Goal: Contribute content

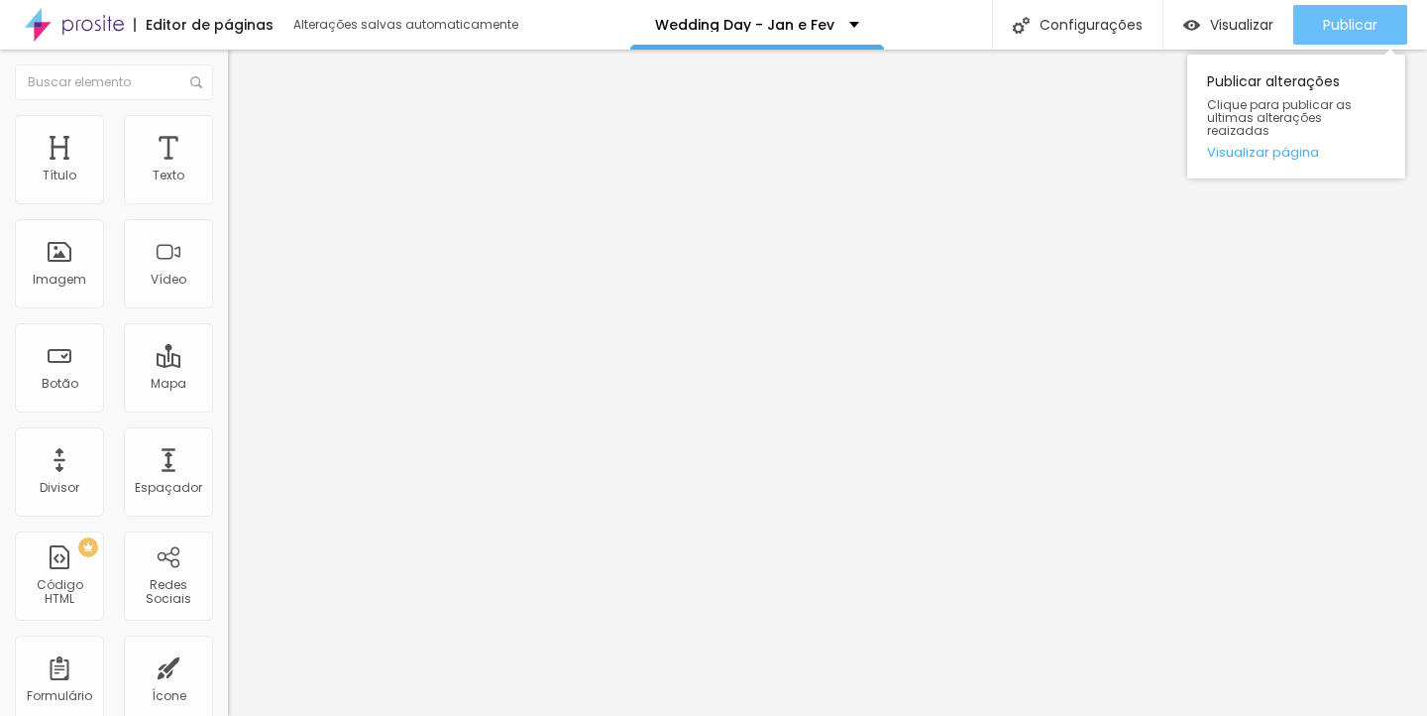
click at [1376, 8] on div "Publicar" at bounding box center [1350, 25] width 55 height 40
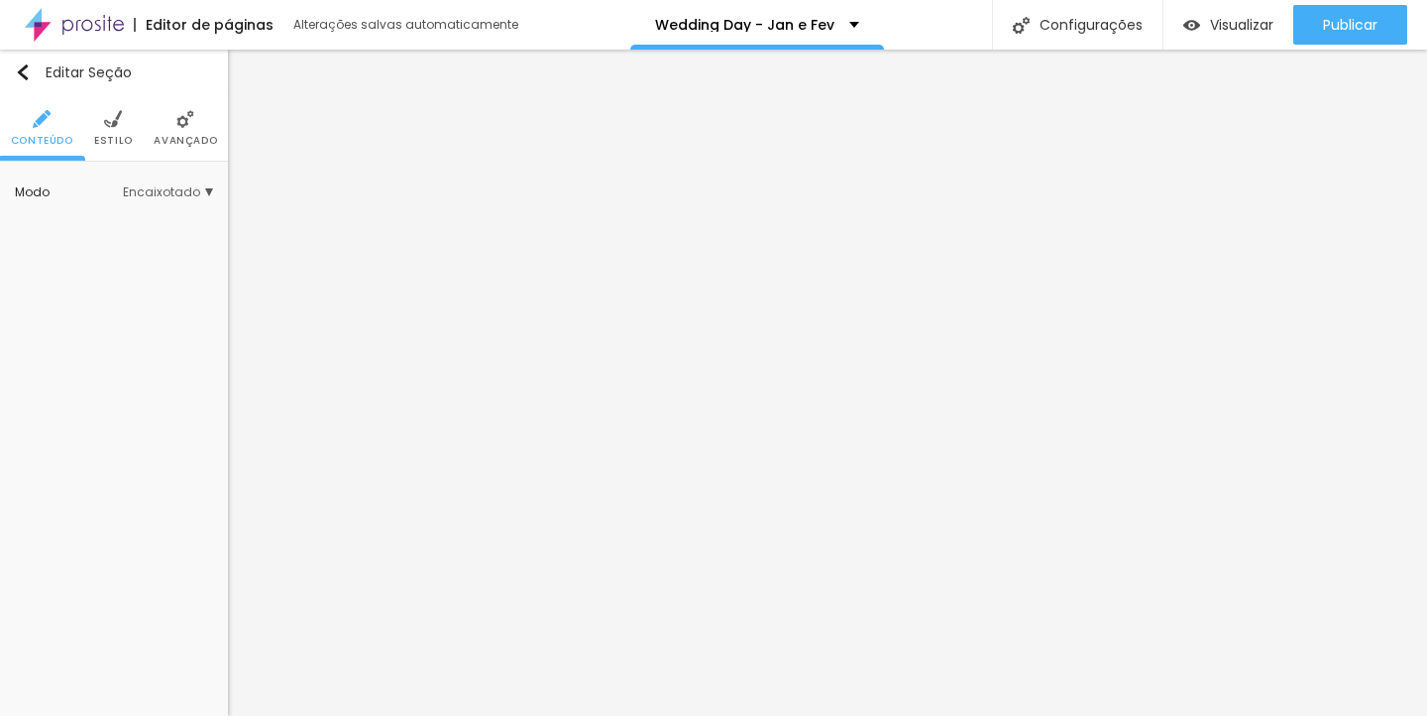
click at [121, 136] on span "Estilo" at bounding box center [113, 141] width 39 height 10
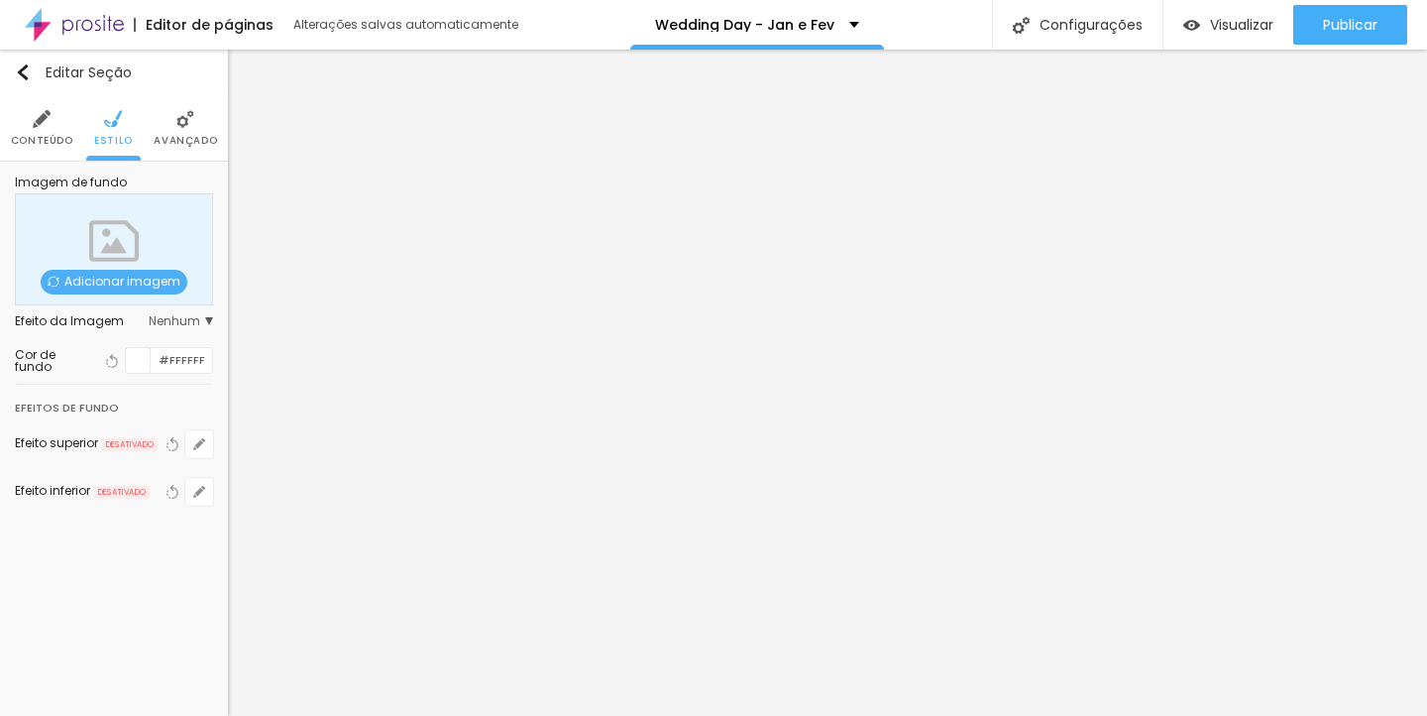
click at [171, 136] on span "Avançado" at bounding box center [185, 141] width 63 height 10
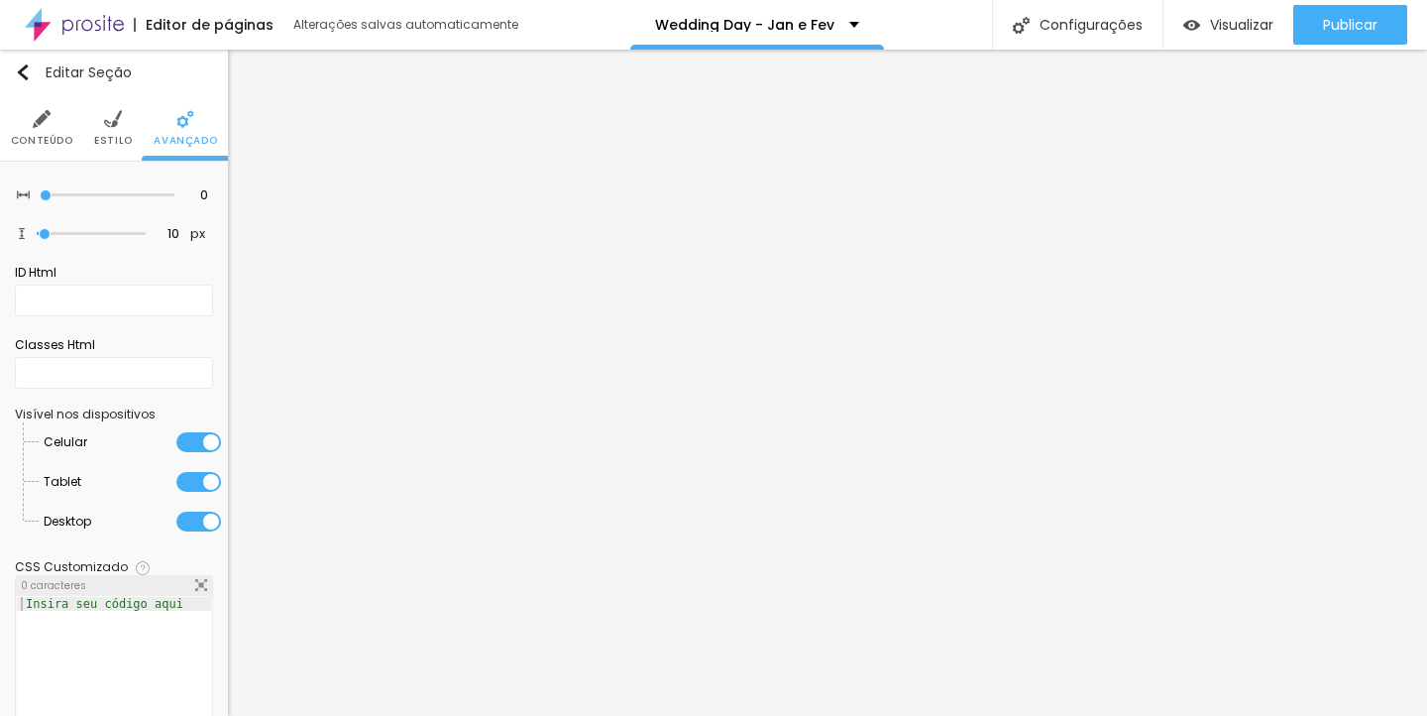
click at [108, 104] on li "Estilo" at bounding box center [113, 127] width 39 height 65
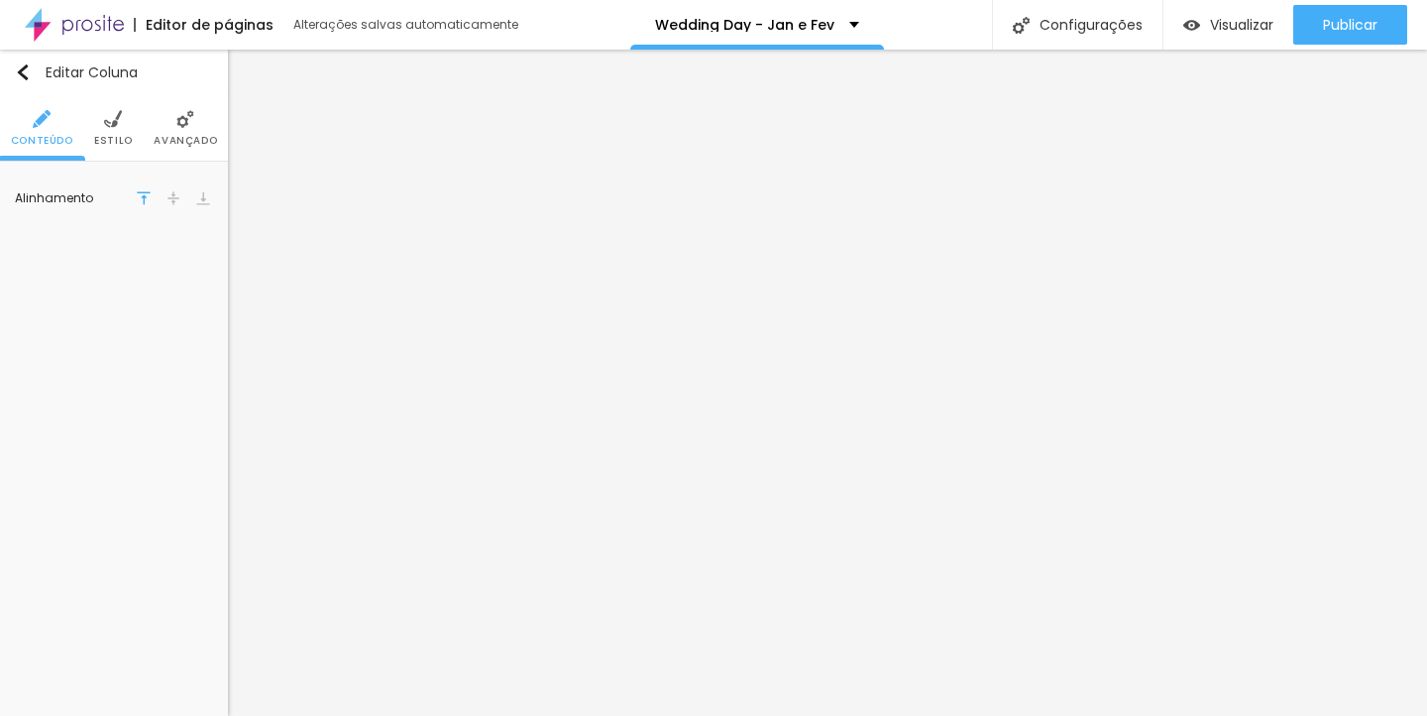
click at [115, 136] on span "Estilo" at bounding box center [113, 141] width 39 height 10
click at [140, 196] on div at bounding box center [138, 199] width 25 height 25
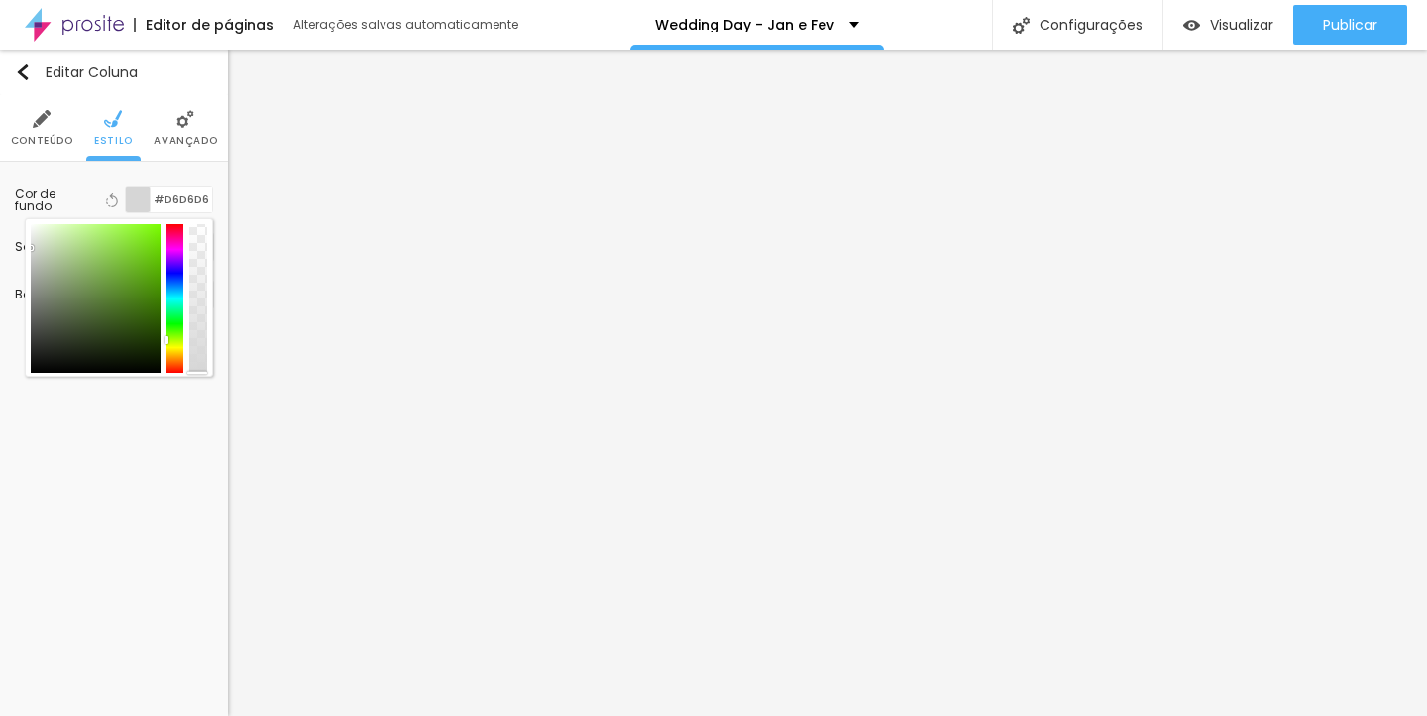
drag, startPoint x: 176, startPoint y: 311, endPoint x: 176, endPoint y: 337, distance: 25.8
click at [176, 337] on div at bounding box center [175, 298] width 18 height 149
type input "#AFC391"
drag, startPoint x: 128, startPoint y: 300, endPoint x: 64, endPoint y: 259, distance: 75.9
click at [64, 259] on div at bounding box center [96, 298] width 130 height 149
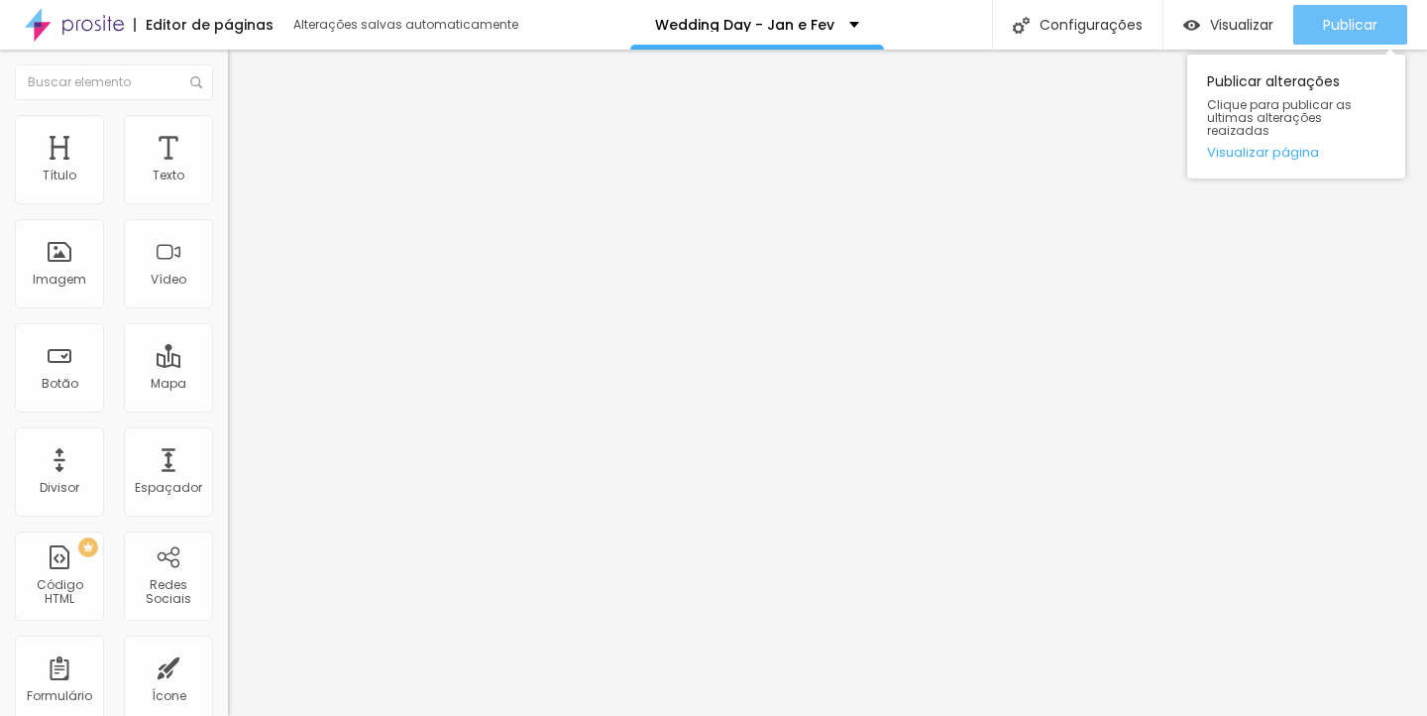
click at [1326, 20] on span "Publicar" at bounding box center [1350, 25] width 55 height 16
click at [1343, 29] on span "Publicar" at bounding box center [1350, 25] width 55 height 16
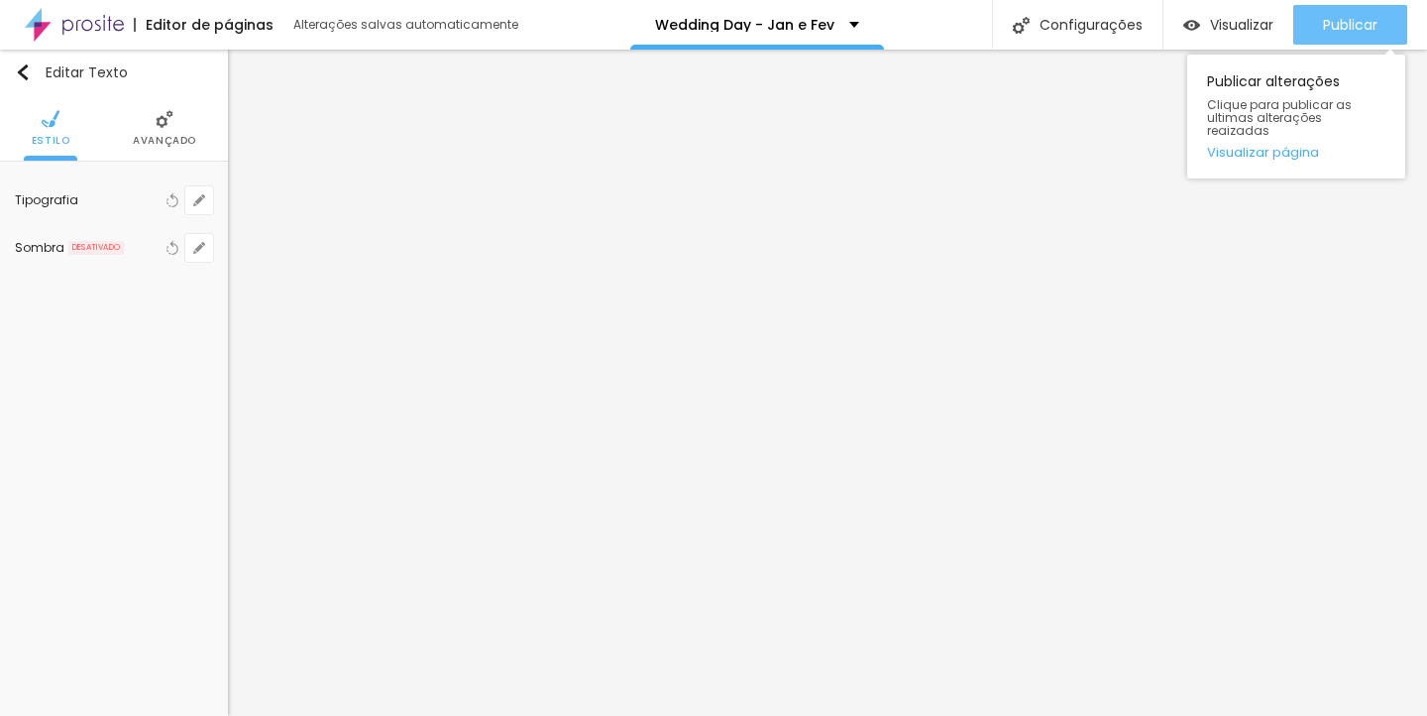
click at [1331, 29] on span "Publicar" at bounding box center [1350, 25] width 55 height 16
